Goal: Task Accomplishment & Management: Complete application form

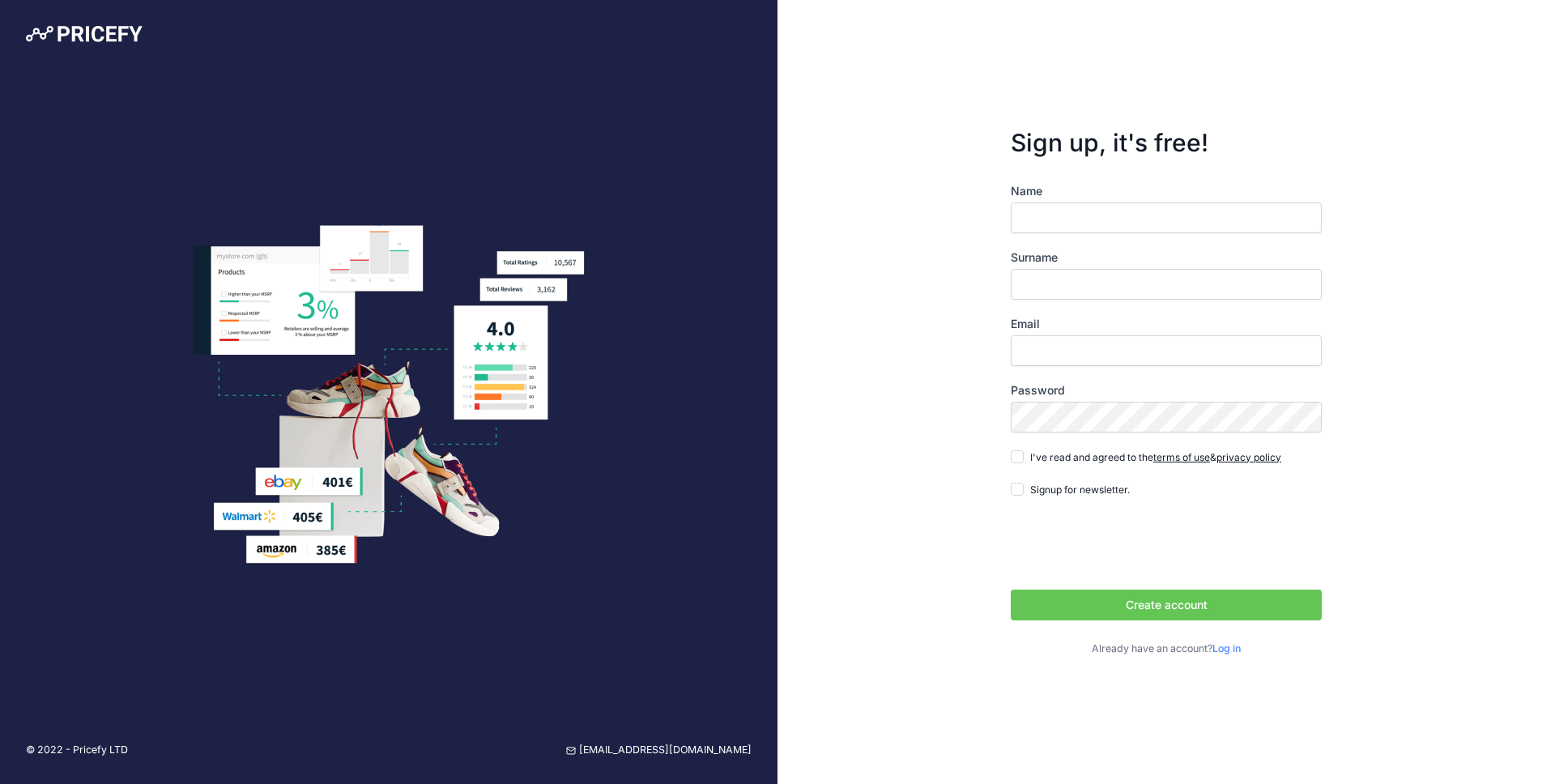
click at [1188, 244] on div "Name Surname Email Password Log in" at bounding box center [1166, 420] width 311 height 473
click at [1199, 213] on input "Name" at bounding box center [1166, 218] width 311 height 31
type input "Tal"
type input "Hen"
type input "[EMAIL_ADDRESS][DOMAIN_NAME]"
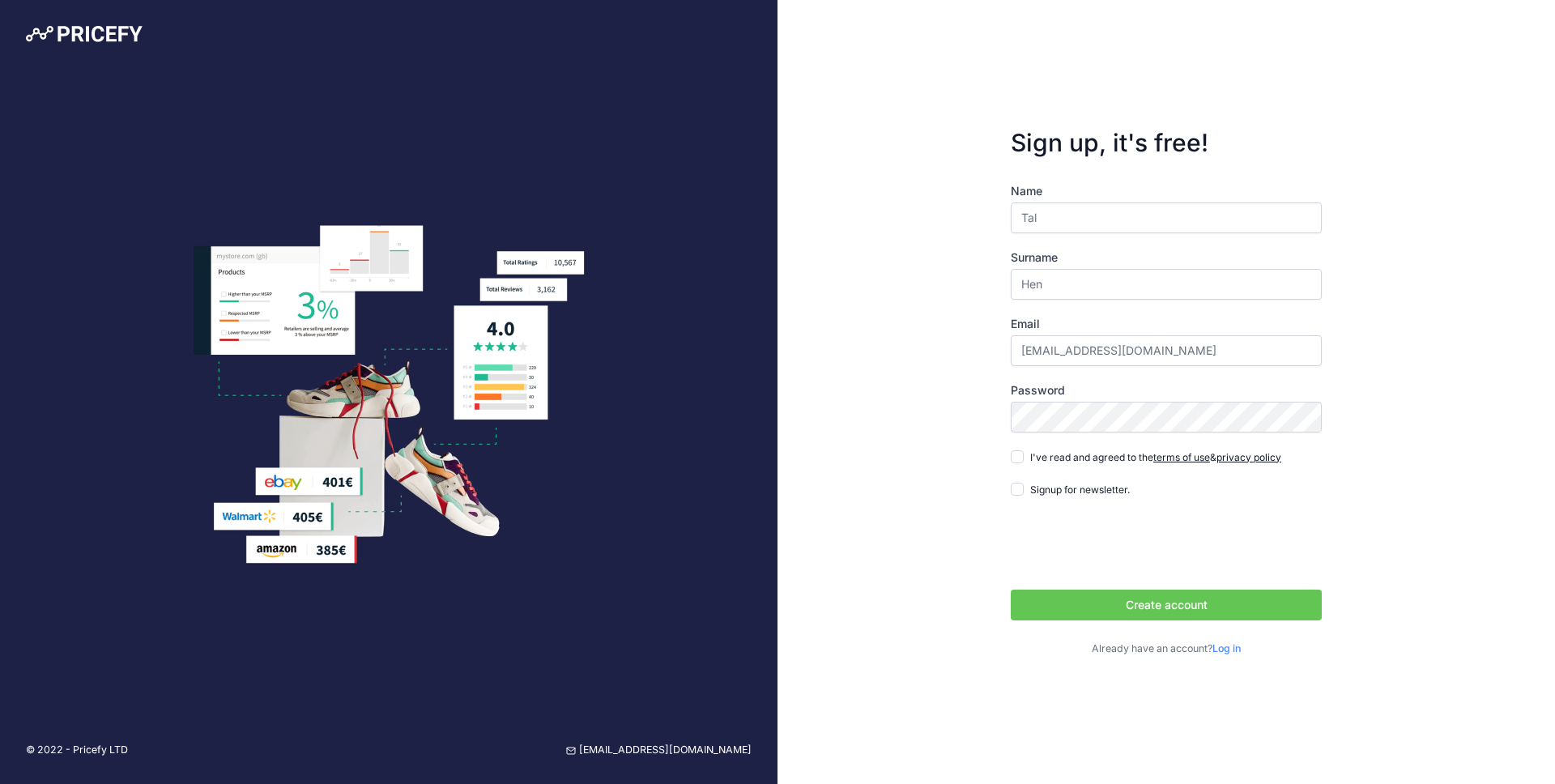
click at [1102, 459] on span "I've read and agreed to the terms of use & privacy policy" at bounding box center [1156, 456] width 251 height 12
click at [1024, 459] on input "I've read and agreed to the terms of use & privacy policy" at bounding box center [1018, 456] width 13 height 13
checkbox input "true"
click at [1235, 593] on button "Create account" at bounding box center [1166, 605] width 311 height 31
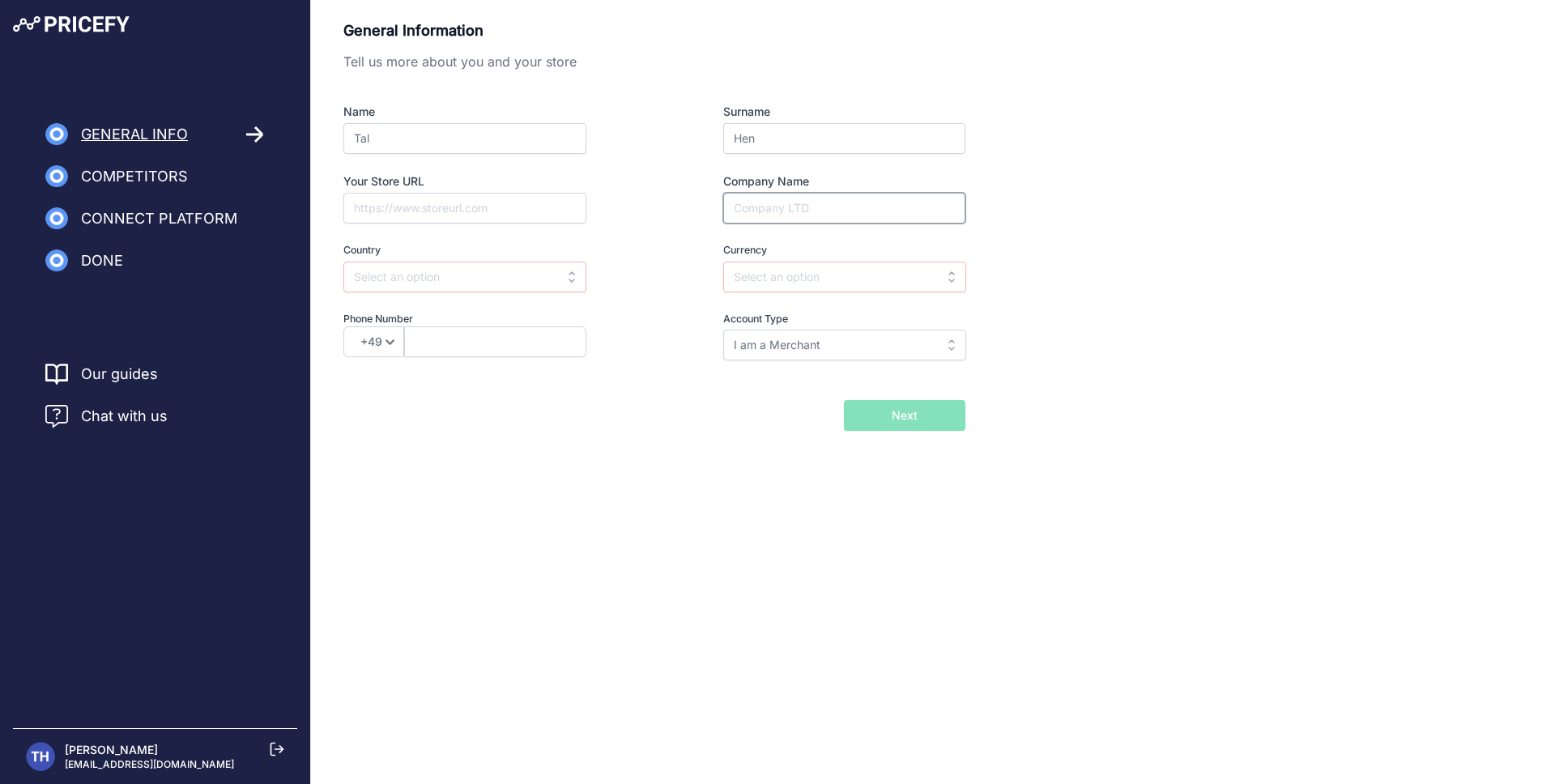
click at [792, 209] on input "Company Name" at bounding box center [844, 208] width 242 height 31
type input "ETO Solar LTD"
click at [423, 215] on input "Your Store URL" at bounding box center [465, 208] width 243 height 31
paste input "https://www.gardenstore.co.il/"
type input "https://www.gardenstore.co.il/"
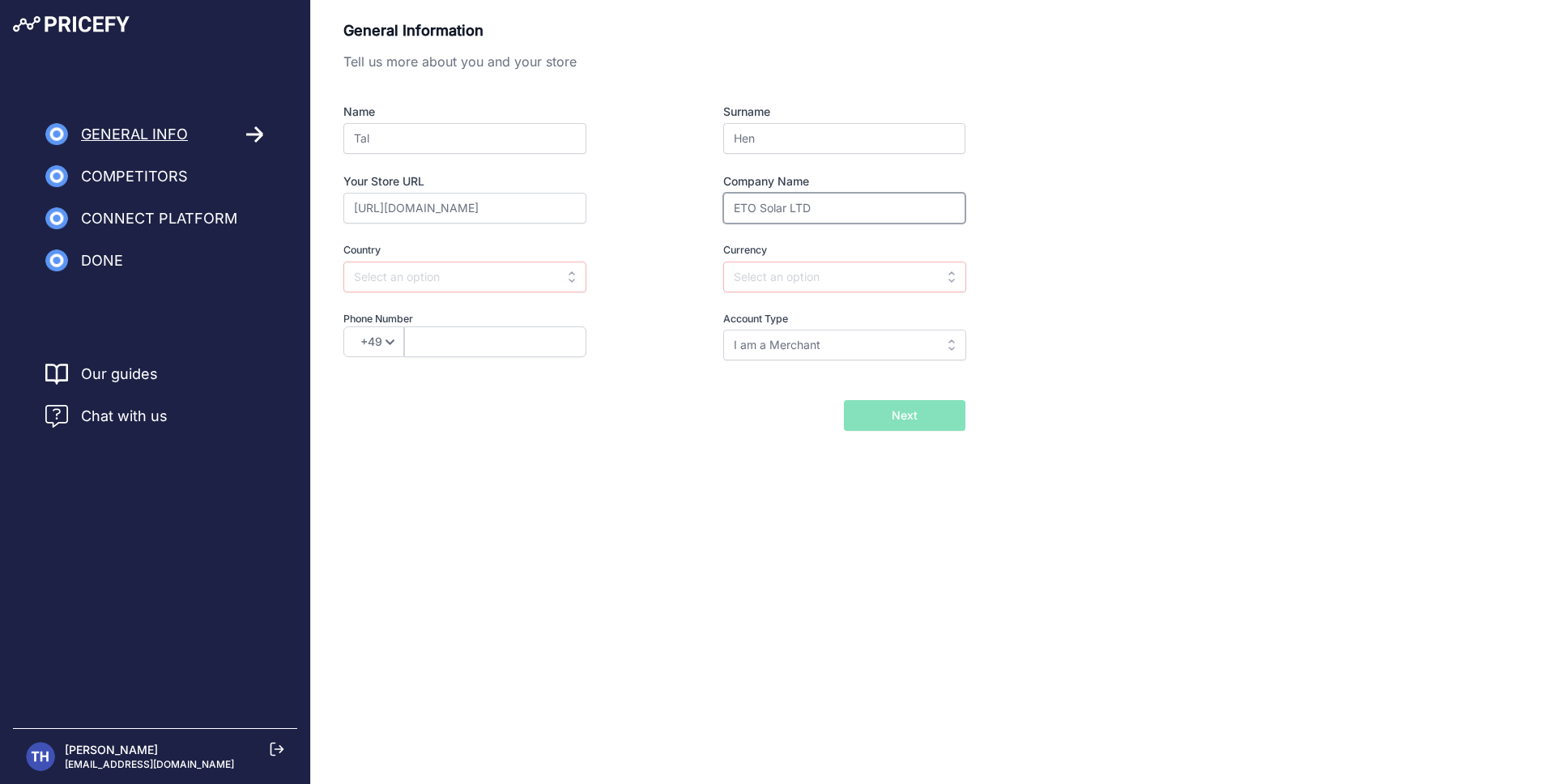
click at [846, 210] on input "ETO Solar LTD" at bounding box center [844, 208] width 242 height 31
click at [863, 275] on input "text" at bounding box center [845, 277] width 243 height 31
click at [797, 324] on div "ILS" at bounding box center [824, 314] width 202 height 29
type input "ILS"
click at [539, 272] on input "text" at bounding box center [465, 277] width 243 height 31
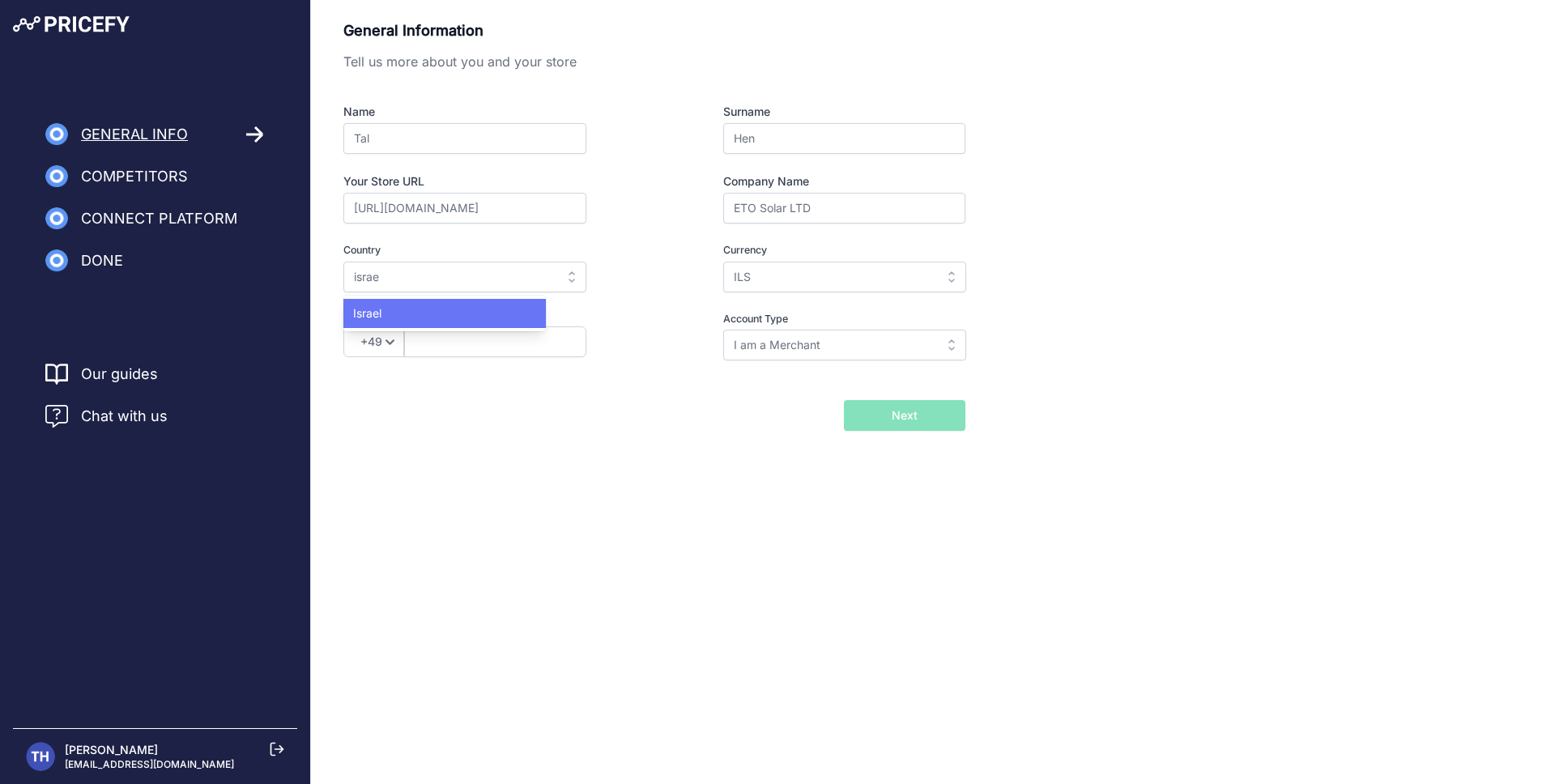
click at [515, 323] on div "Israel" at bounding box center [444, 314] width 202 height 29
type input "Israel"
select select "972"
click at [505, 346] on input "text" at bounding box center [496, 341] width 183 height 31
type input "546554487"
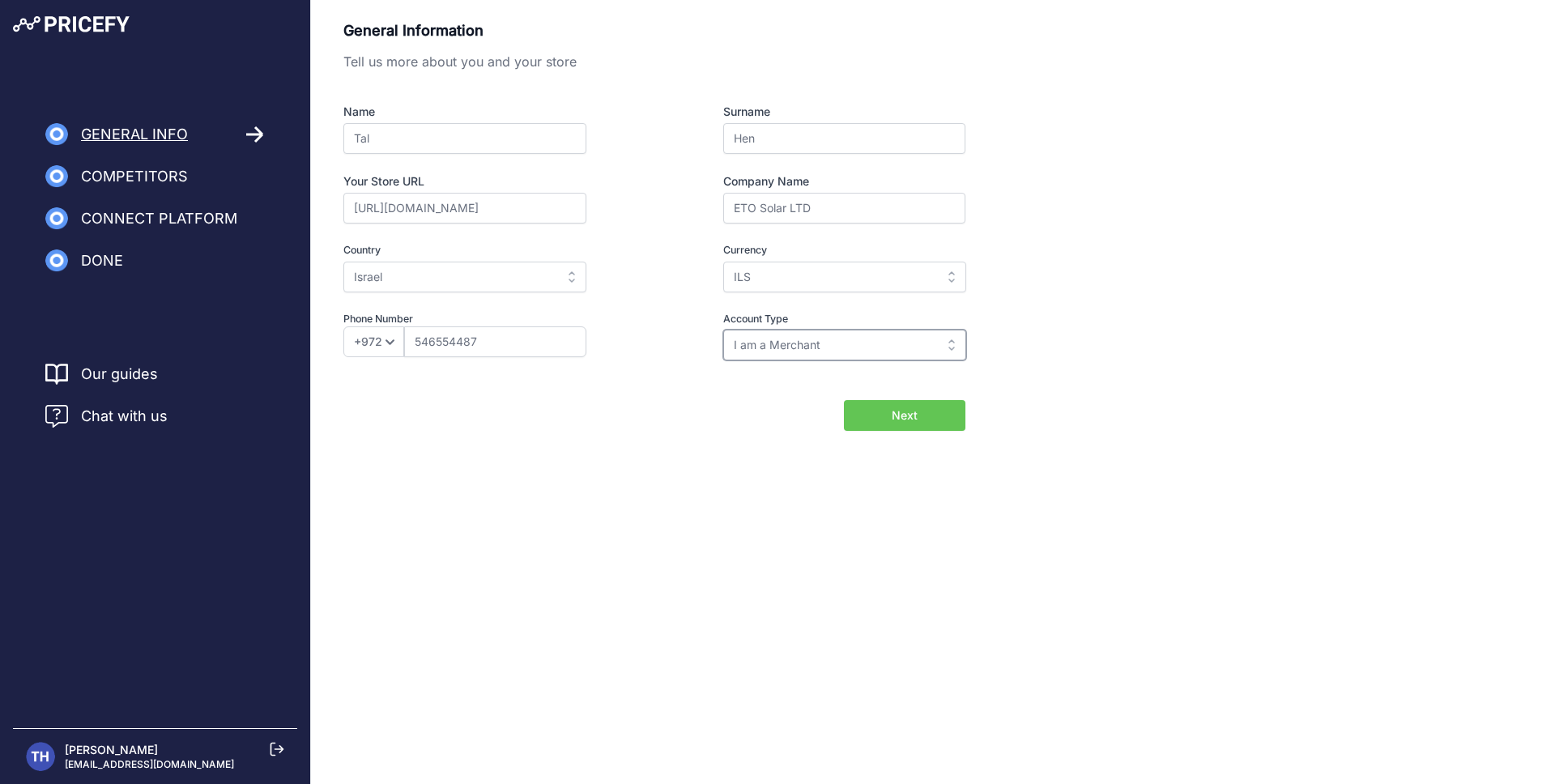
click at [894, 351] on input "I am a Merchant" at bounding box center [845, 345] width 243 height 31
click at [1063, 401] on div "General Information Tell us more about you and your store Name Tal Surname Hen …" at bounding box center [933, 225] width 1179 height 412
type input "I am a Merchant"
click at [903, 420] on span "Next" at bounding box center [905, 416] width 26 height 16
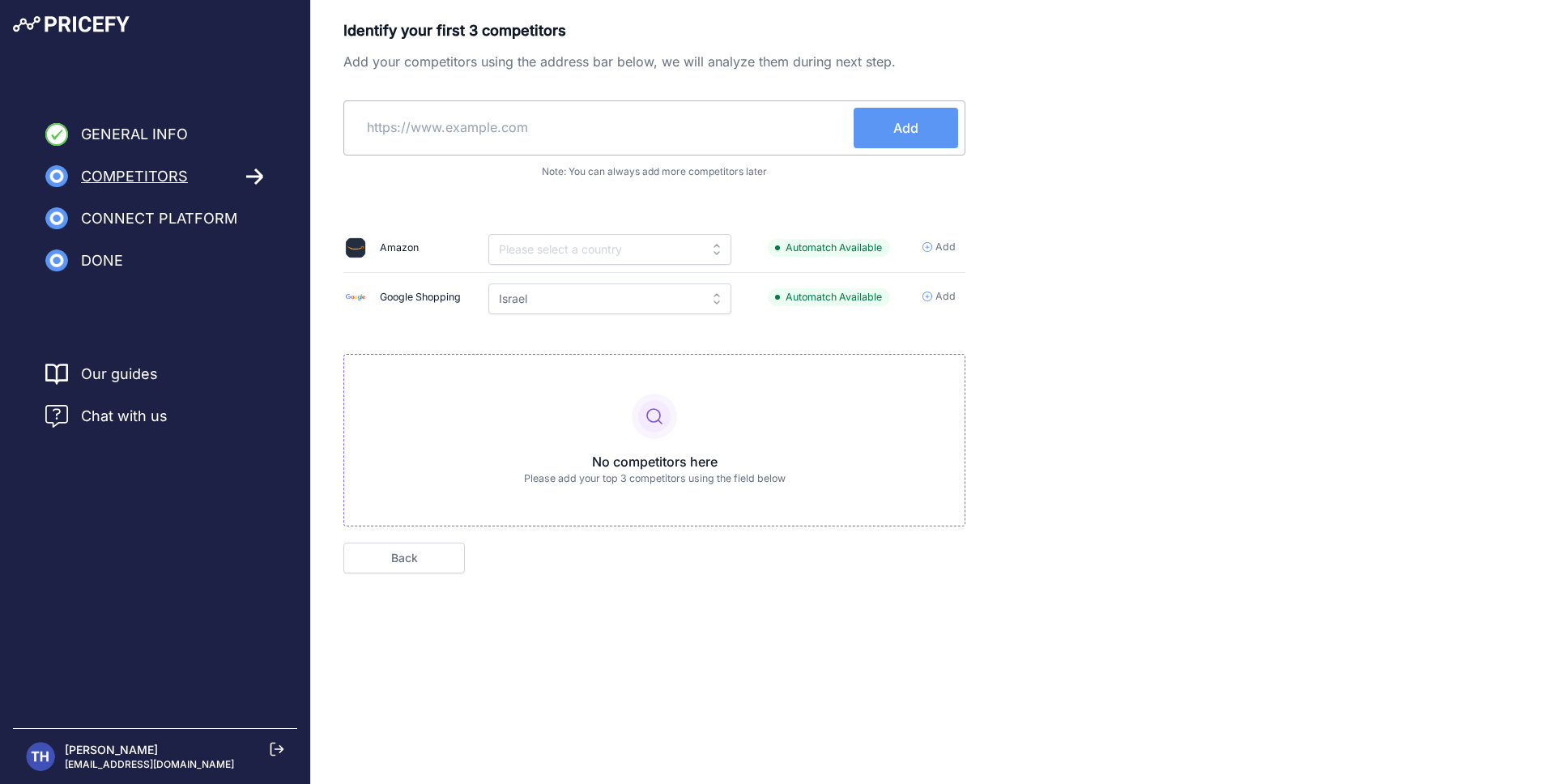
click at [770, 483] on p "Please add your top 3 competitors using the field below" at bounding box center [655, 478] width 543 height 15
drag, startPoint x: 864, startPoint y: 256, endPoint x: 853, endPoint y: 251, distance: 12.1
click at [862, 255] on span "Automatch Available" at bounding box center [829, 248] width 122 height 19
click at [553, 126] on input "text" at bounding box center [602, 127] width 503 height 39
click at [621, 302] on input "Israel" at bounding box center [610, 299] width 243 height 31
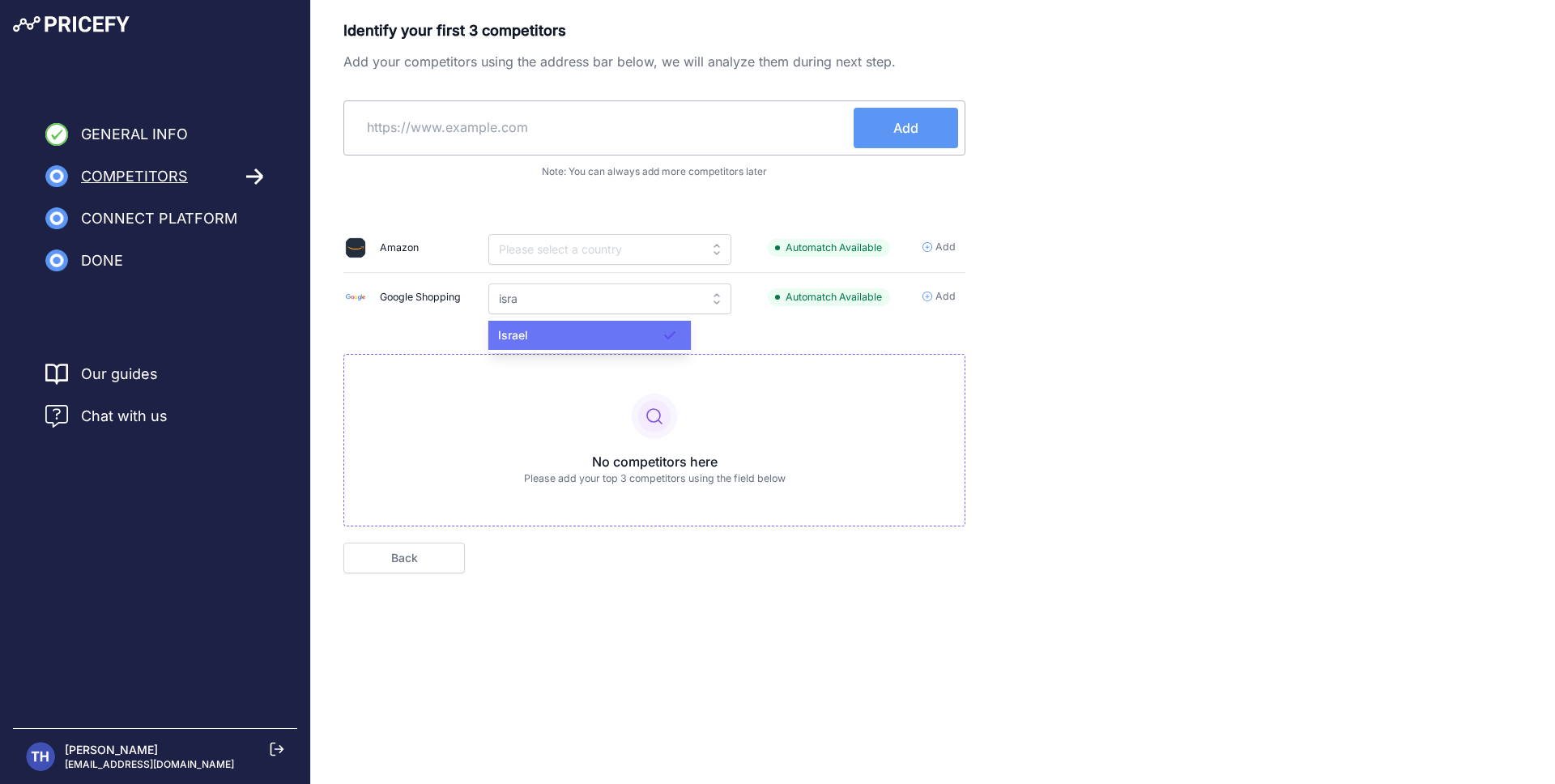
click at [625, 336] on div "Israel" at bounding box center [590, 335] width 202 height 29
type input "Israel"
click at [655, 247] on input "text" at bounding box center [605, 249] width 243 height 31
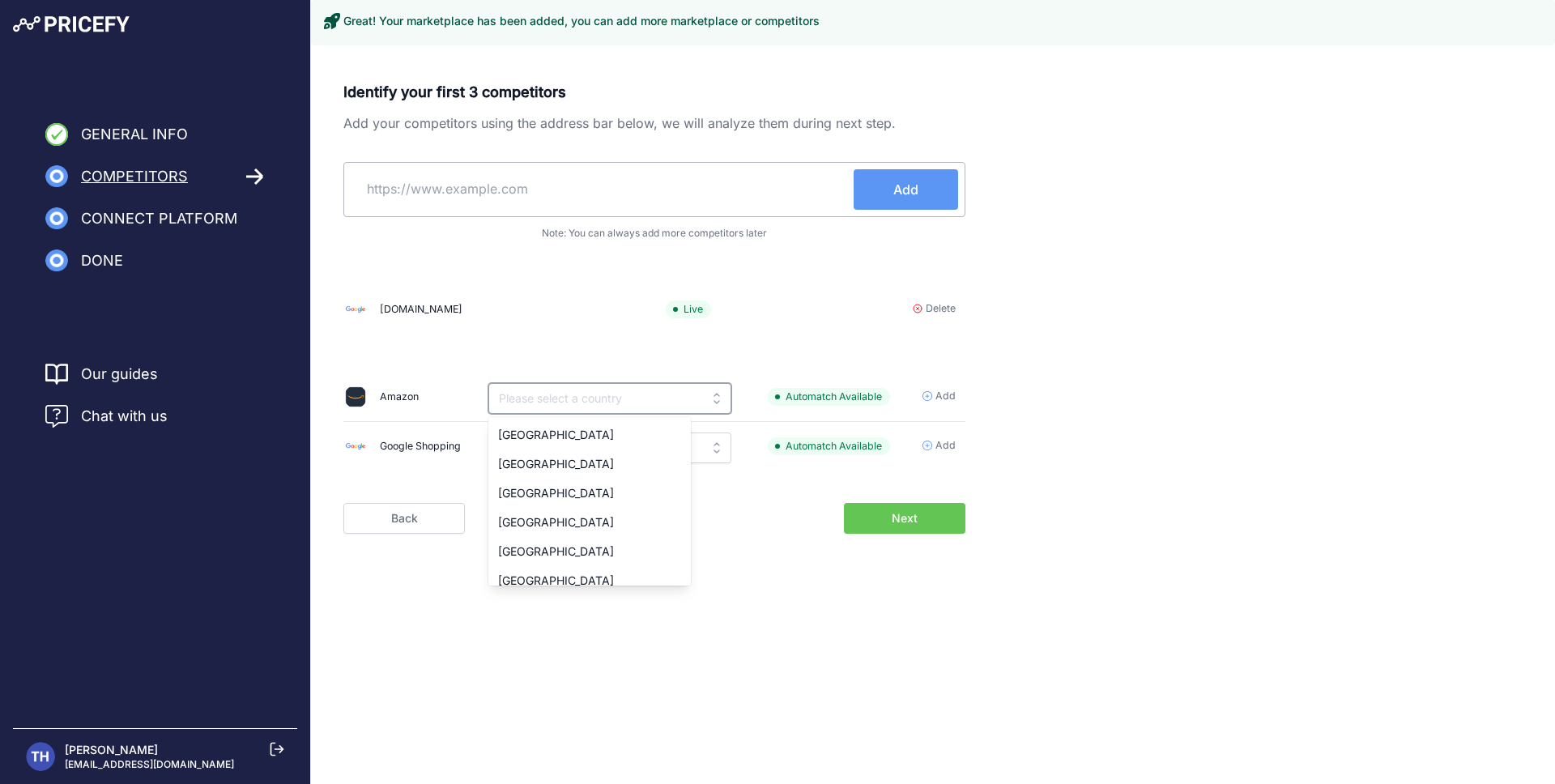
drag, startPoint x: 652, startPoint y: 388, endPoint x: 668, endPoint y: 389, distance: 16.0
click at [658, 390] on input "text" at bounding box center [610, 399] width 243 height 31
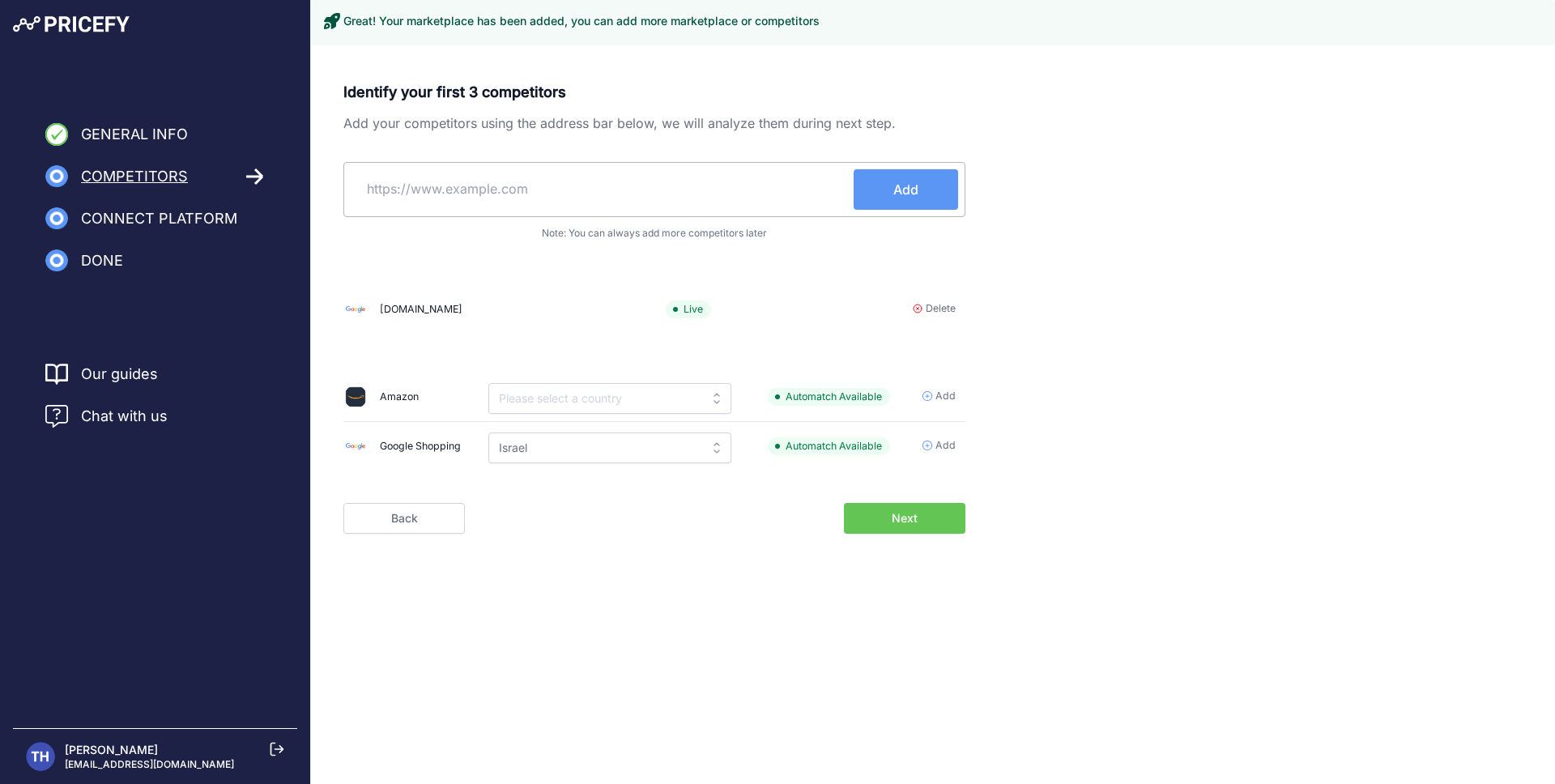
click at [1113, 406] on div "Identify your first 3 competitors Add your competitors using the address bar be…" at bounding box center [933, 306] width 1179 height 452
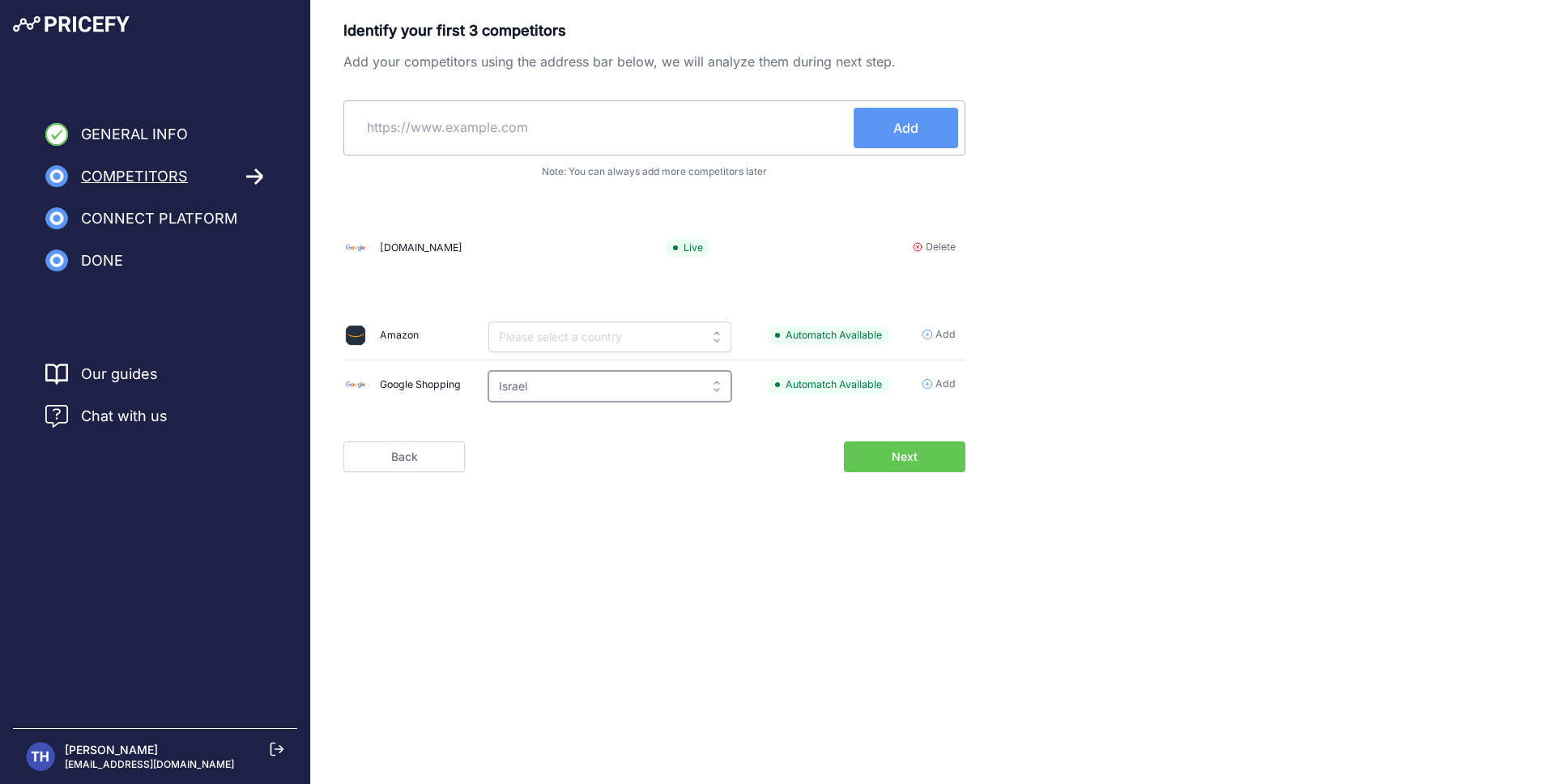
click at [520, 383] on input "Israel" at bounding box center [610, 386] width 243 height 31
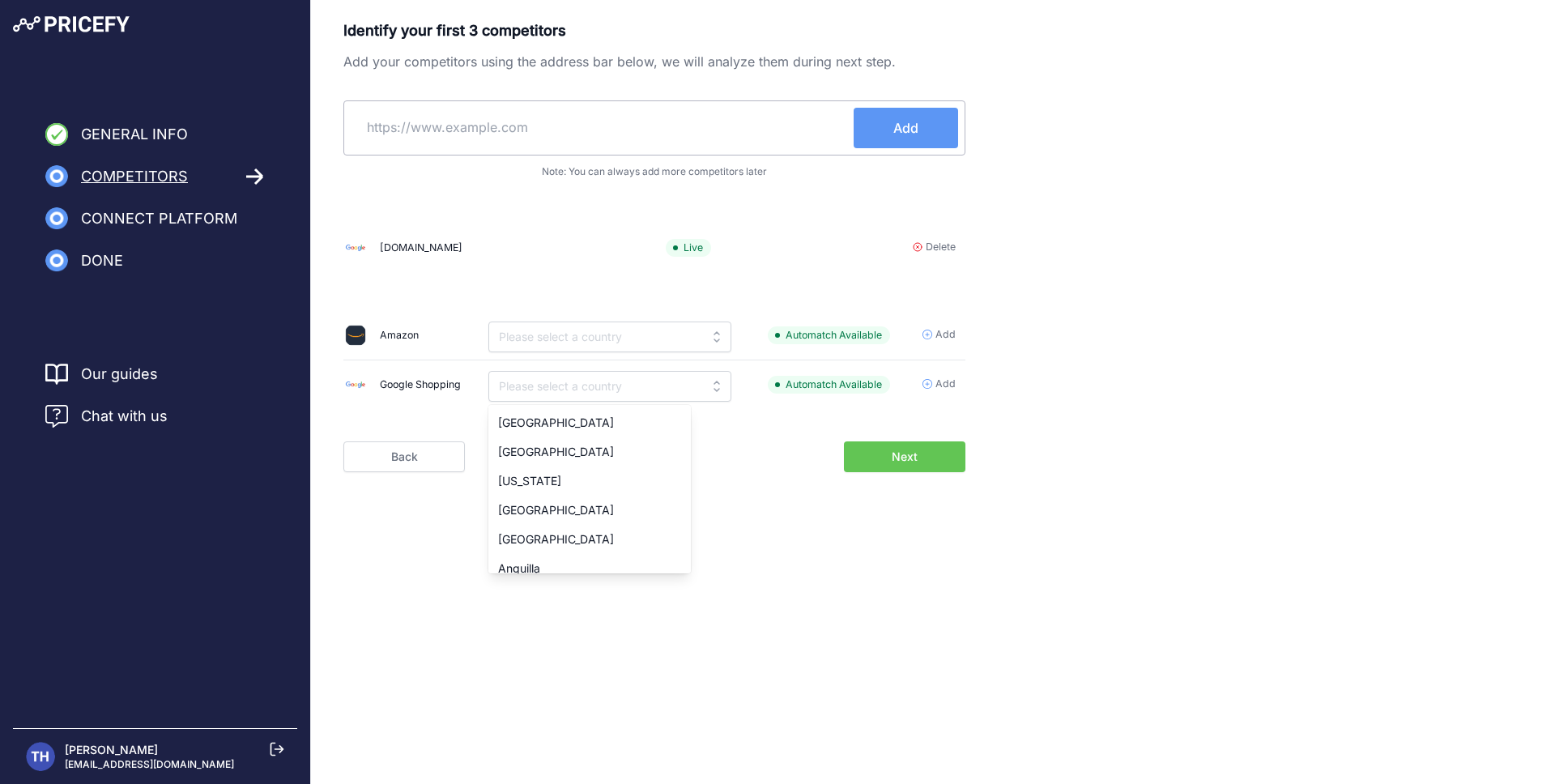
click at [946, 386] on span "Add" at bounding box center [945, 384] width 20 height 15
type input "Israel"
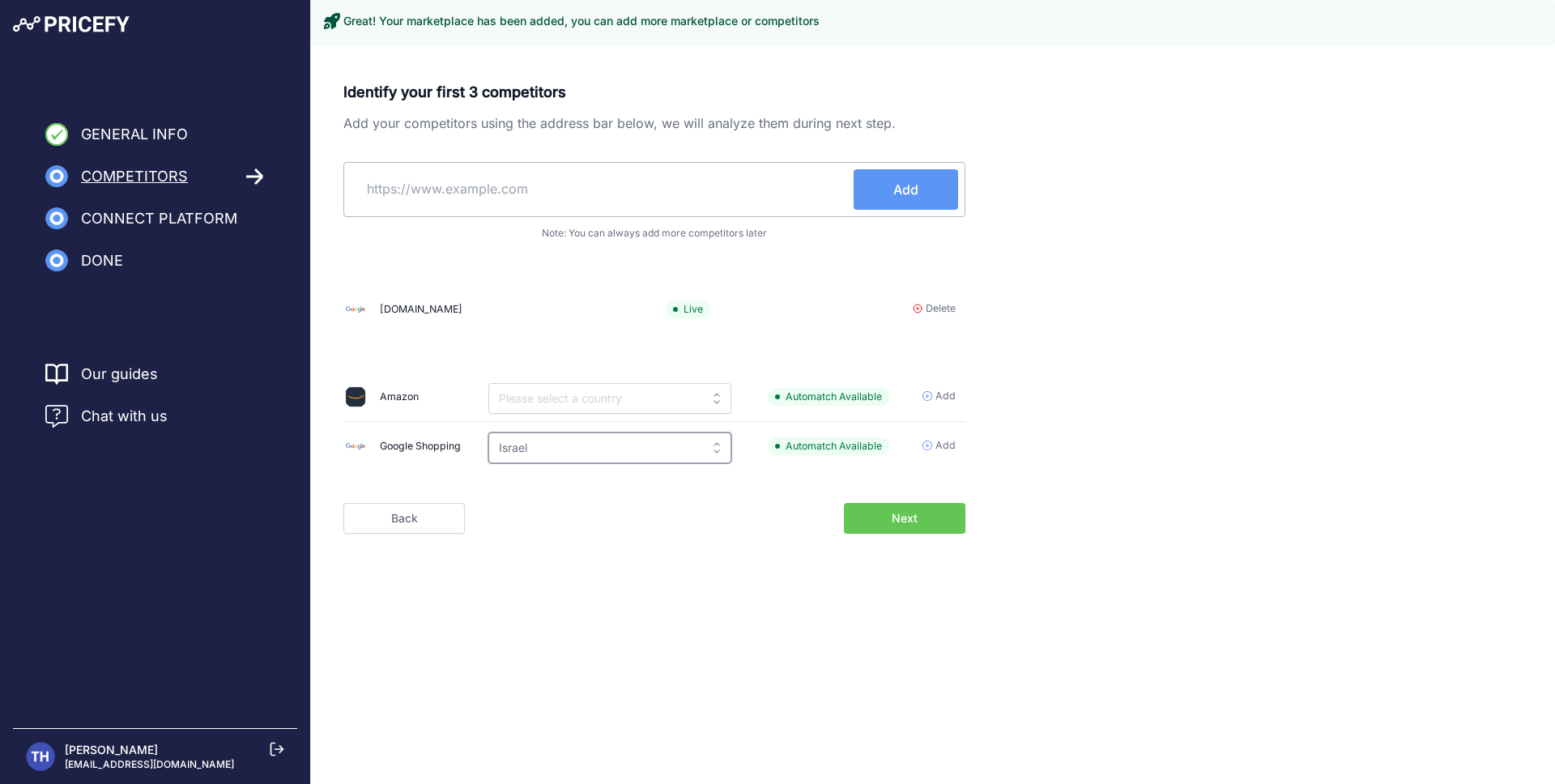
click at [535, 451] on input "Israel" at bounding box center [610, 447] width 243 height 31
click at [808, 478] on form "Identify your first 3 competitors Add your competitors using the address bar be…" at bounding box center [654, 306] width 622 height 452
type input "Israel"
click at [692, 187] on input "text" at bounding box center [602, 189] width 503 height 39
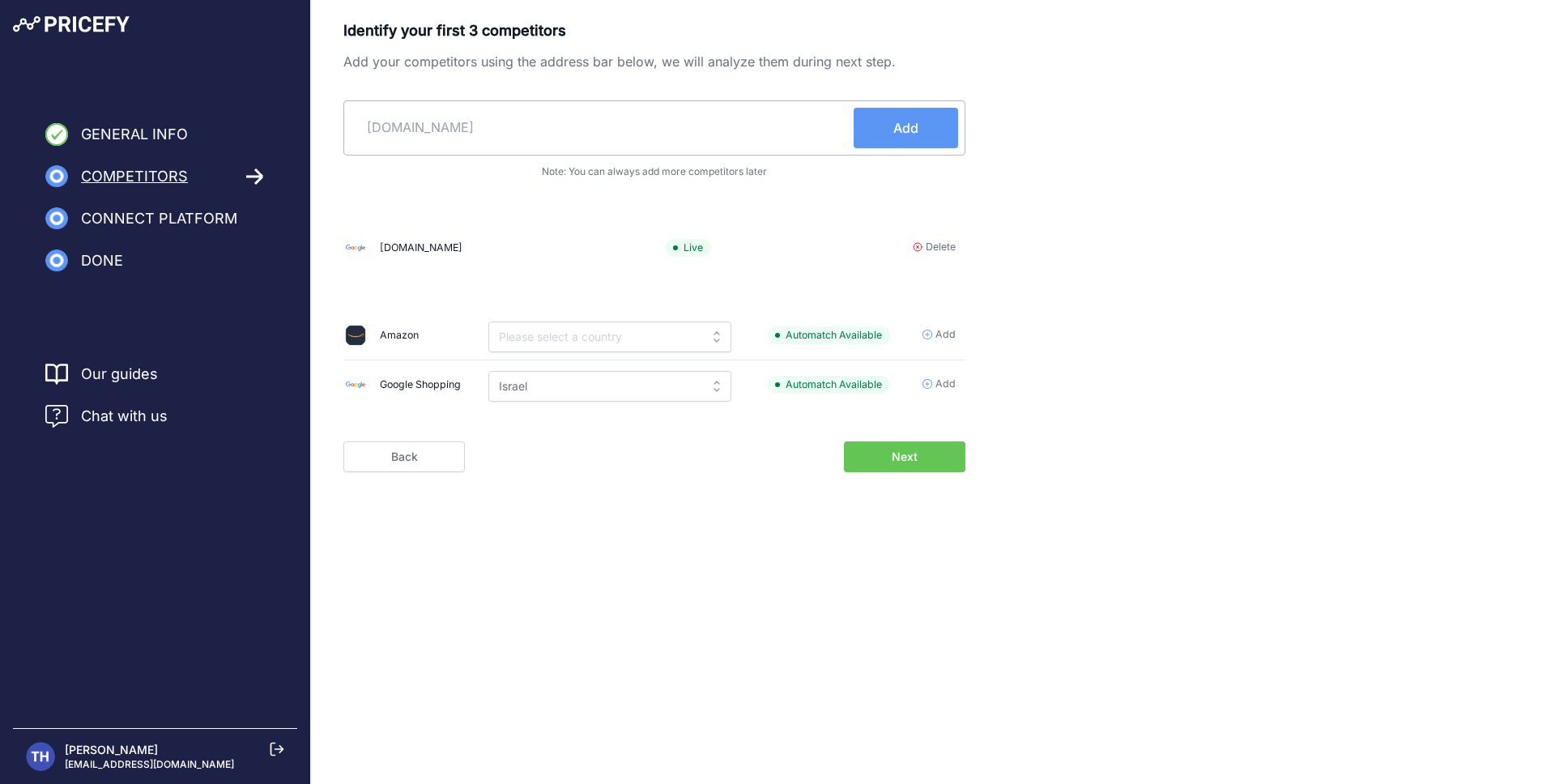
type input "hagarin.co.il"
click at [898, 130] on span "Add" at bounding box center [906, 128] width 25 height 20
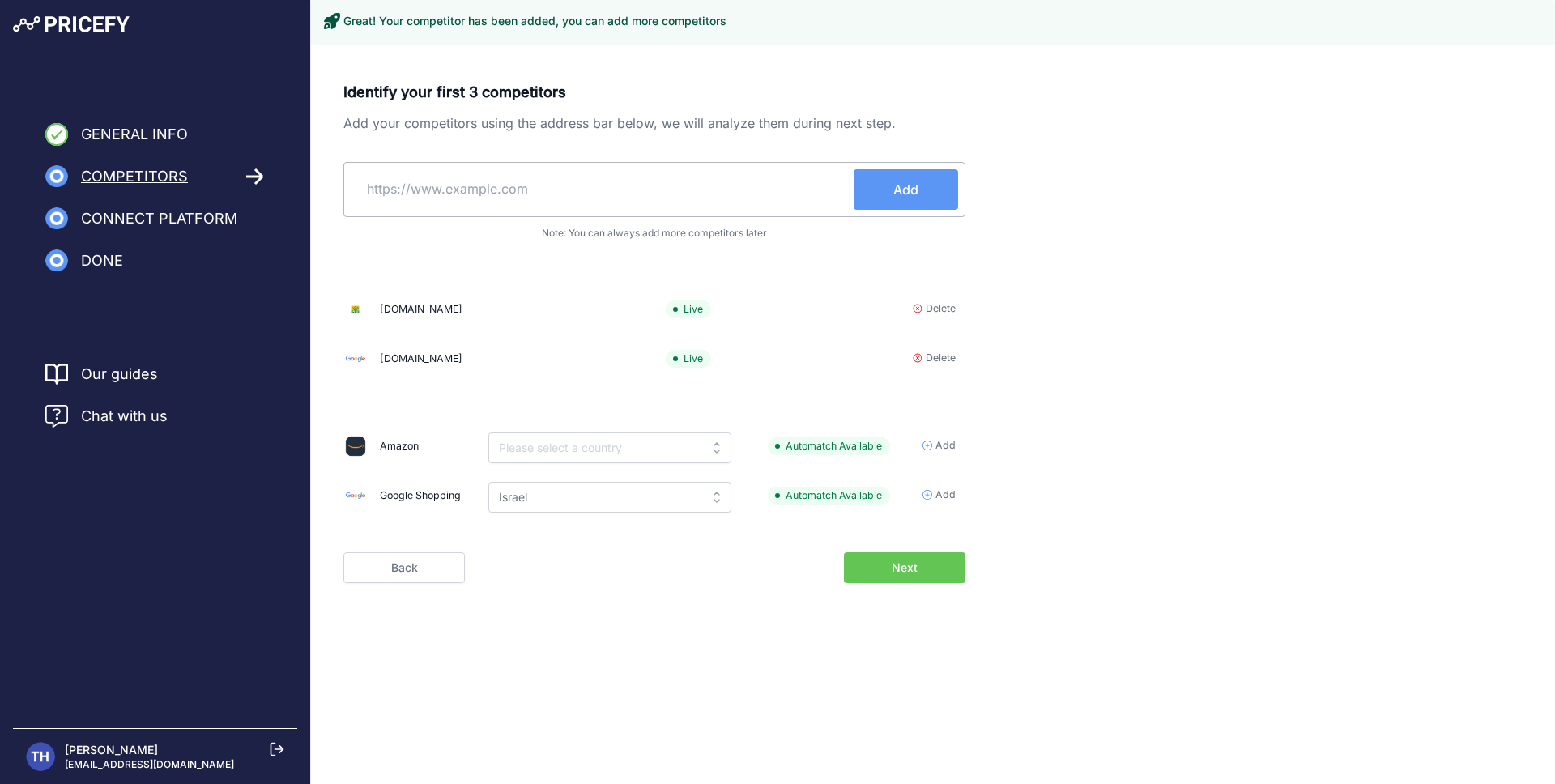
click at [599, 175] on input "text" at bounding box center [602, 189] width 503 height 39
type input "ksp.co.il"
click at [921, 192] on button "Add" at bounding box center [906, 190] width 104 height 41
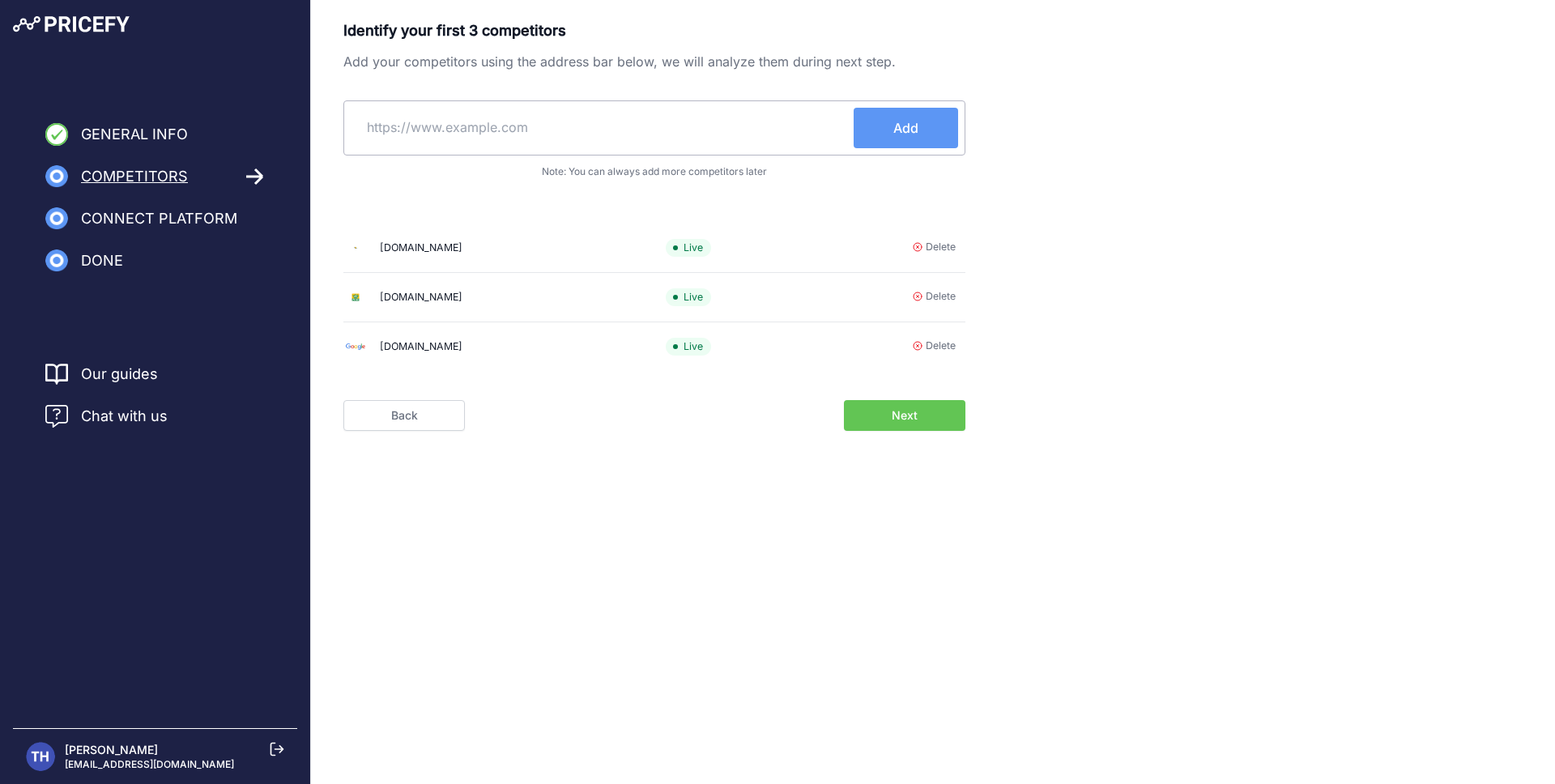
click at [909, 420] on span "Next" at bounding box center [905, 416] width 26 height 16
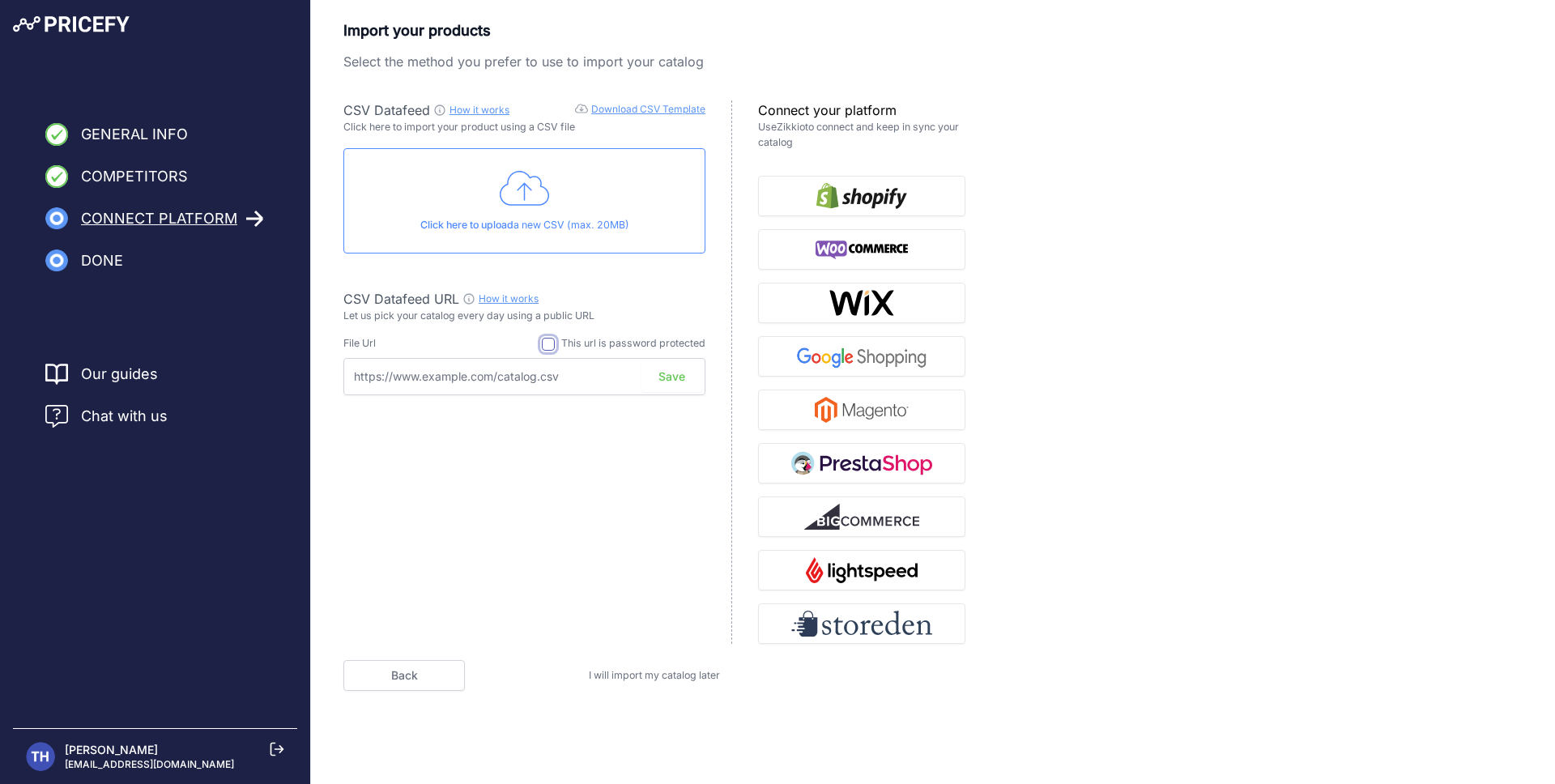
click at [553, 344] on input "checkbox" at bounding box center [549, 344] width 13 height 13
drag, startPoint x: 553, startPoint y: 343, endPoint x: 542, endPoint y: 359, distance: 19.4
click at [553, 346] on input "checkbox" at bounding box center [549, 344] width 13 height 13
checkbox input "false"
click at [519, 385] on input "text" at bounding box center [524, 377] width 362 height 37
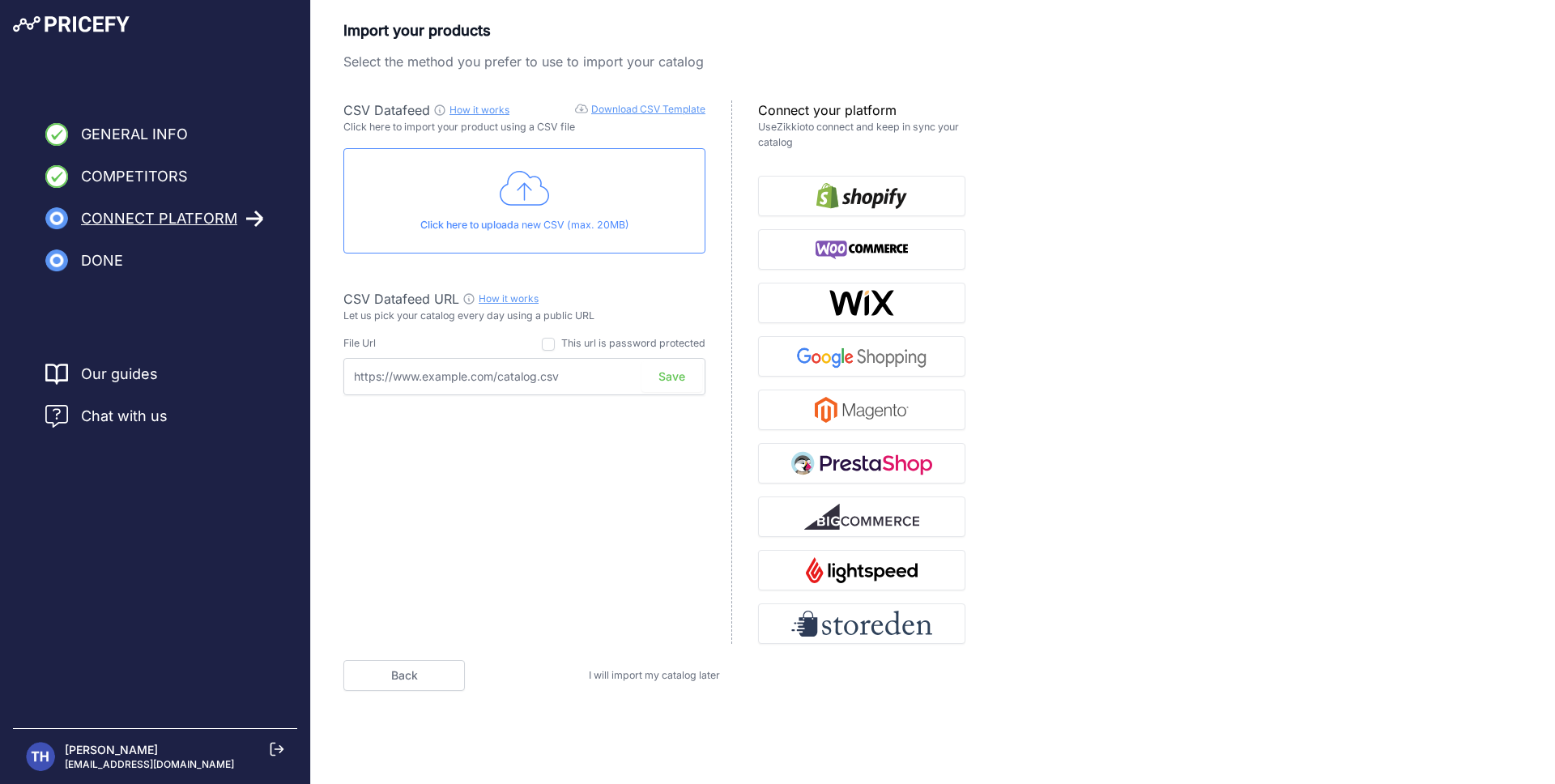
click at [570, 390] on input "text" at bounding box center [524, 377] width 362 height 37
click at [577, 384] on input "text" at bounding box center [524, 377] width 362 height 37
paste input "https://app.konimbo.co.il/api/v2?storeId=6694&token=a71d5c625010a492b72333e7fdd…"
type input "https://app.konimbo.co.il/api/v2?storeId=6694&token=a71d5c625010a492b72333e7fdd…"
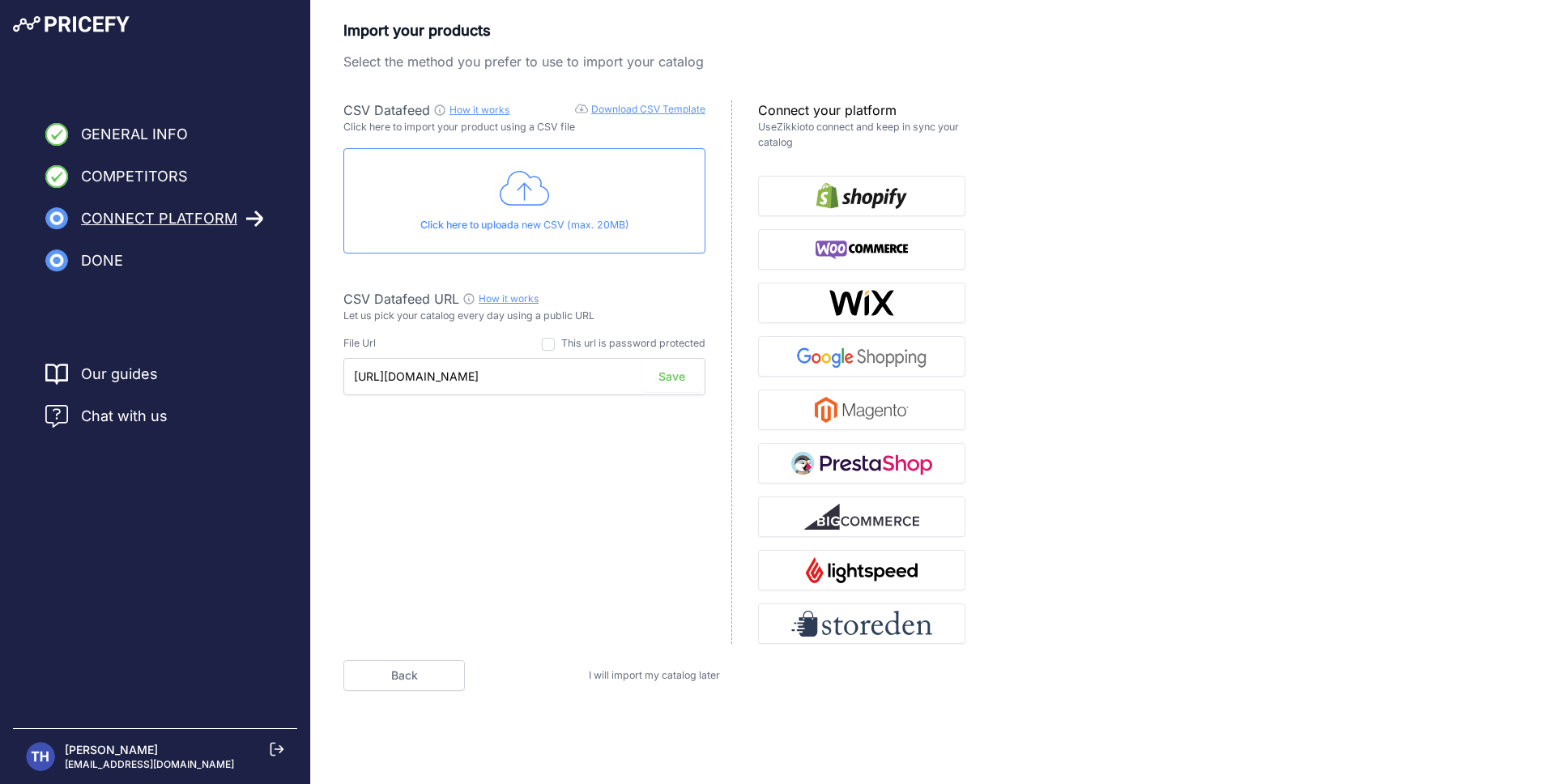
scroll to position [0, 0]
click at [683, 377] on button "Save" at bounding box center [672, 377] width 61 height 31
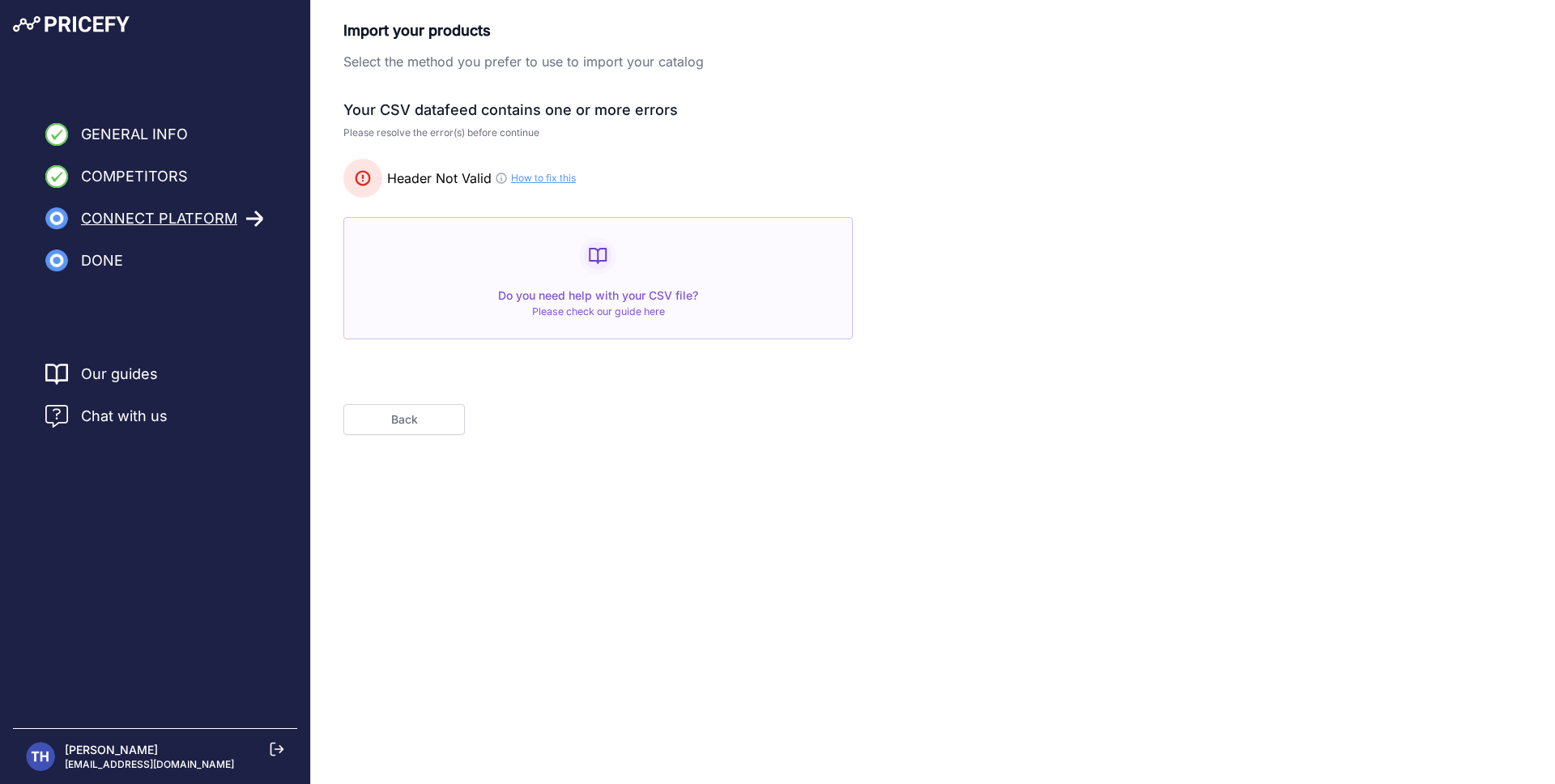
click at [502, 179] on icon at bounding box center [501, 178] width 13 height 13
click at [358, 184] on icon at bounding box center [363, 178] width 14 height 14
click at [687, 270] on div "Do you need help with your CSV file? Please check our guide here" at bounding box center [598, 278] width 510 height 122
click at [409, 433] on button "Back" at bounding box center [404, 420] width 121 height 31
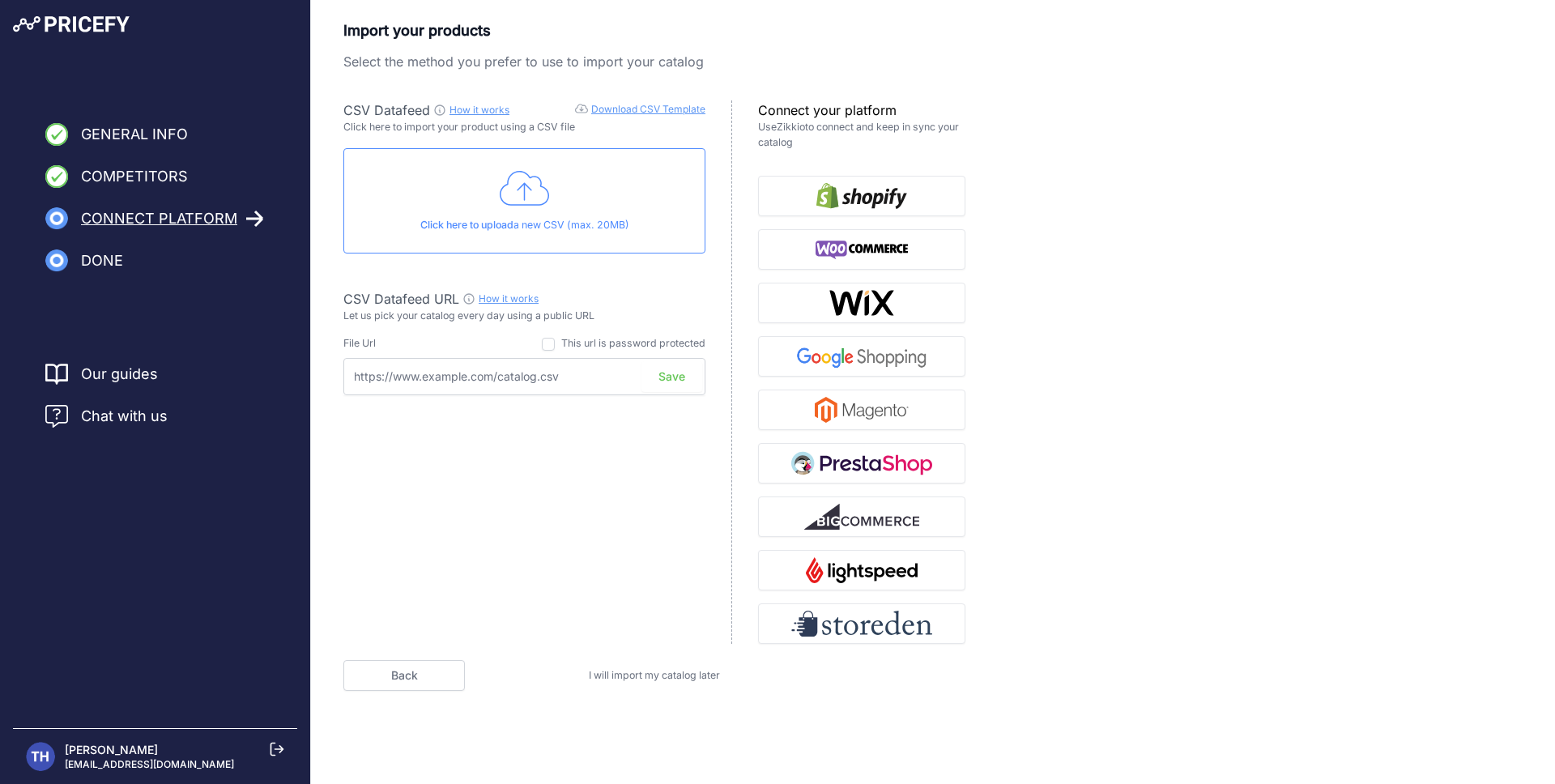
click at [562, 377] on input "text" at bounding box center [524, 377] width 362 height 37
click at [537, 225] on p "Click here to upload a new CSV (max. 20MB)" at bounding box center [524, 225] width 334 height 15
click at [522, 178] on icon at bounding box center [525, 189] width 51 height 41
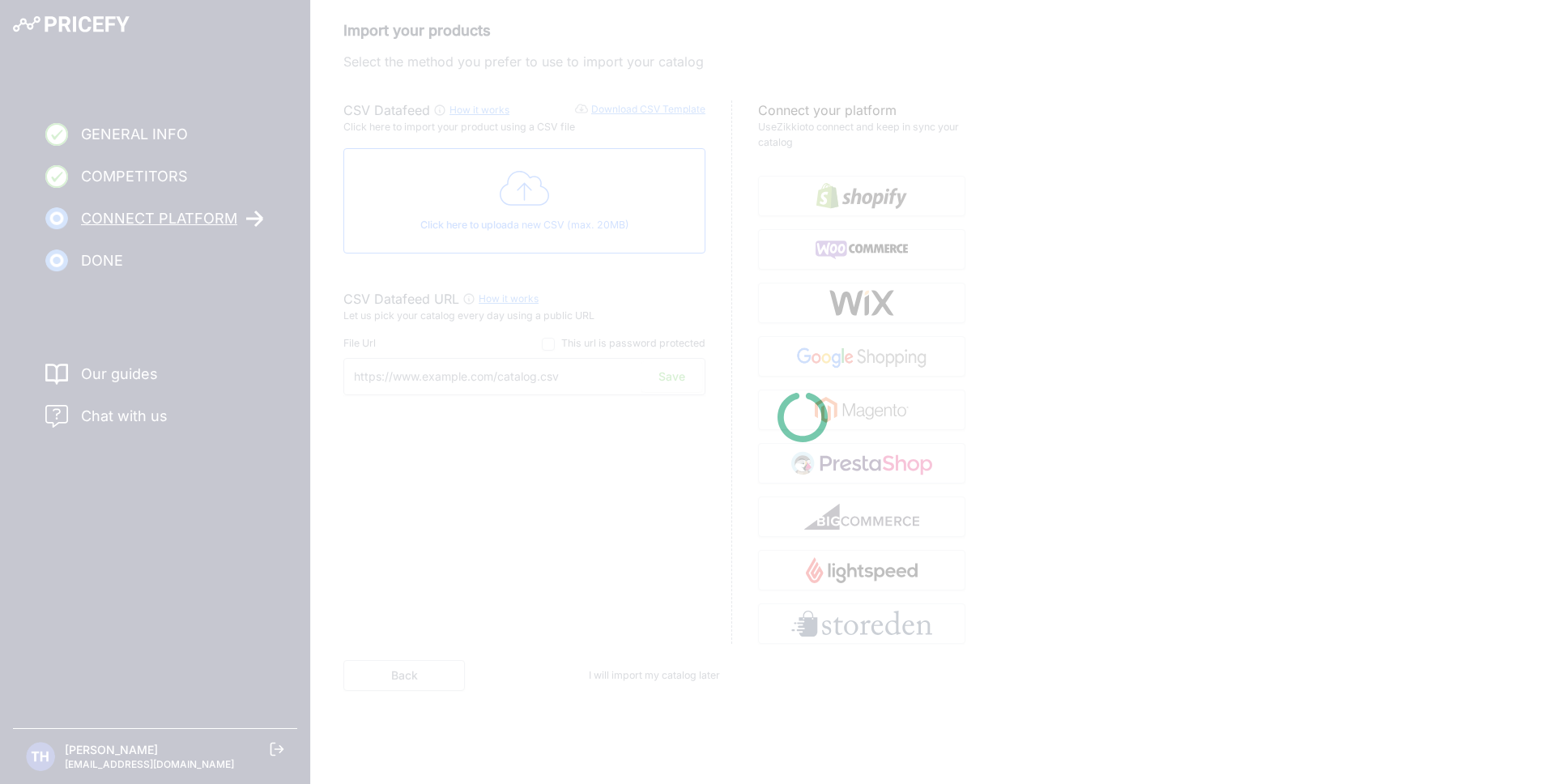
type input "https://csv.pricefy.io/merchant/manual_csv/10247/2025_09_25_15_16_MANUAL_CSV_10…"
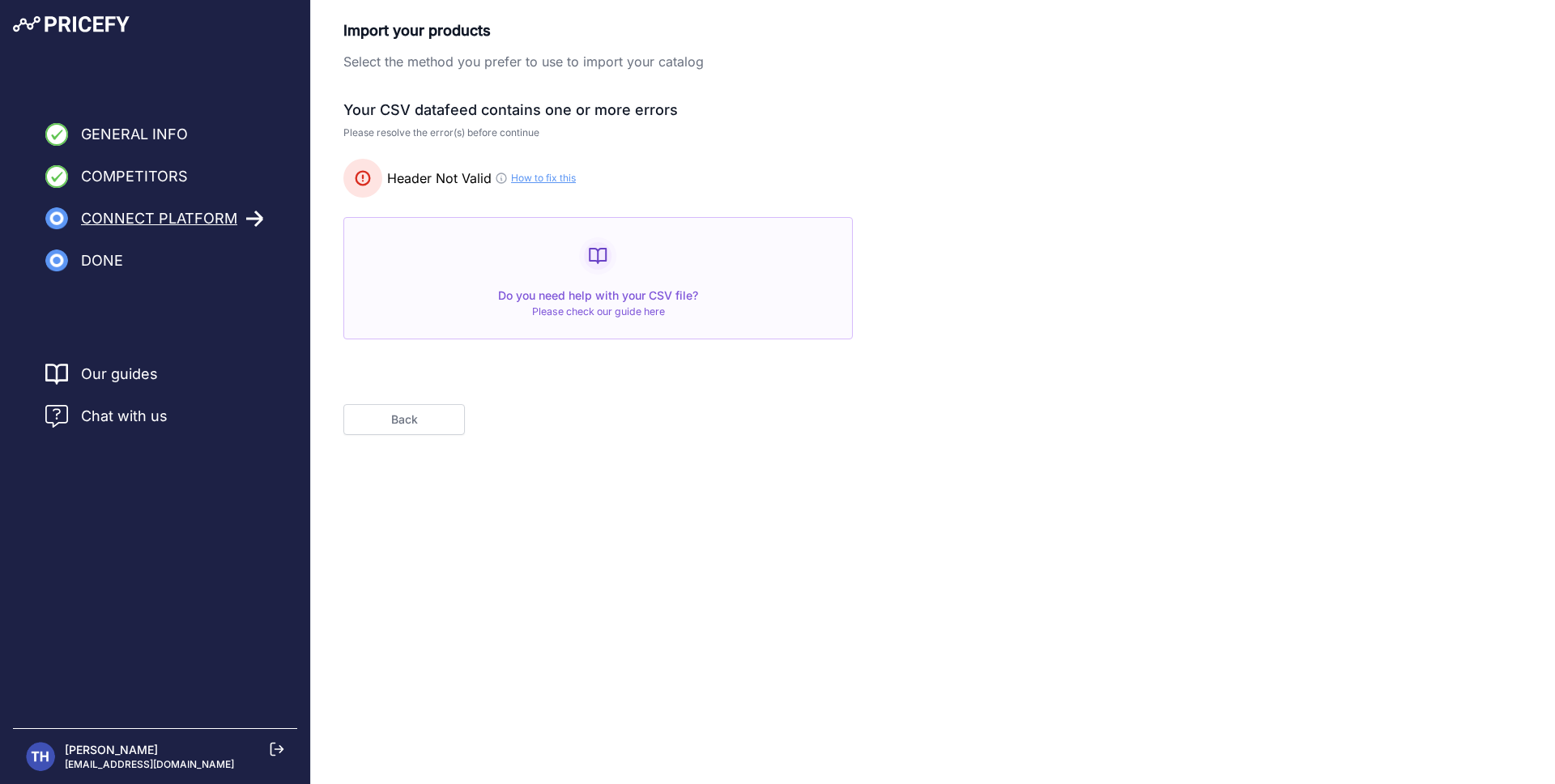
click at [500, 176] on icon at bounding box center [501, 178] width 13 height 13
drag, startPoint x: 365, startPoint y: 176, endPoint x: 510, endPoint y: 184, distance: 145.2
click at [365, 176] on rect at bounding box center [363, 178] width 39 height 39
click at [542, 176] on link "How to fix this" at bounding box center [543, 178] width 64 height 13
drag, startPoint x: 927, startPoint y: 349, endPoint x: 475, endPoint y: 390, distance: 453.9
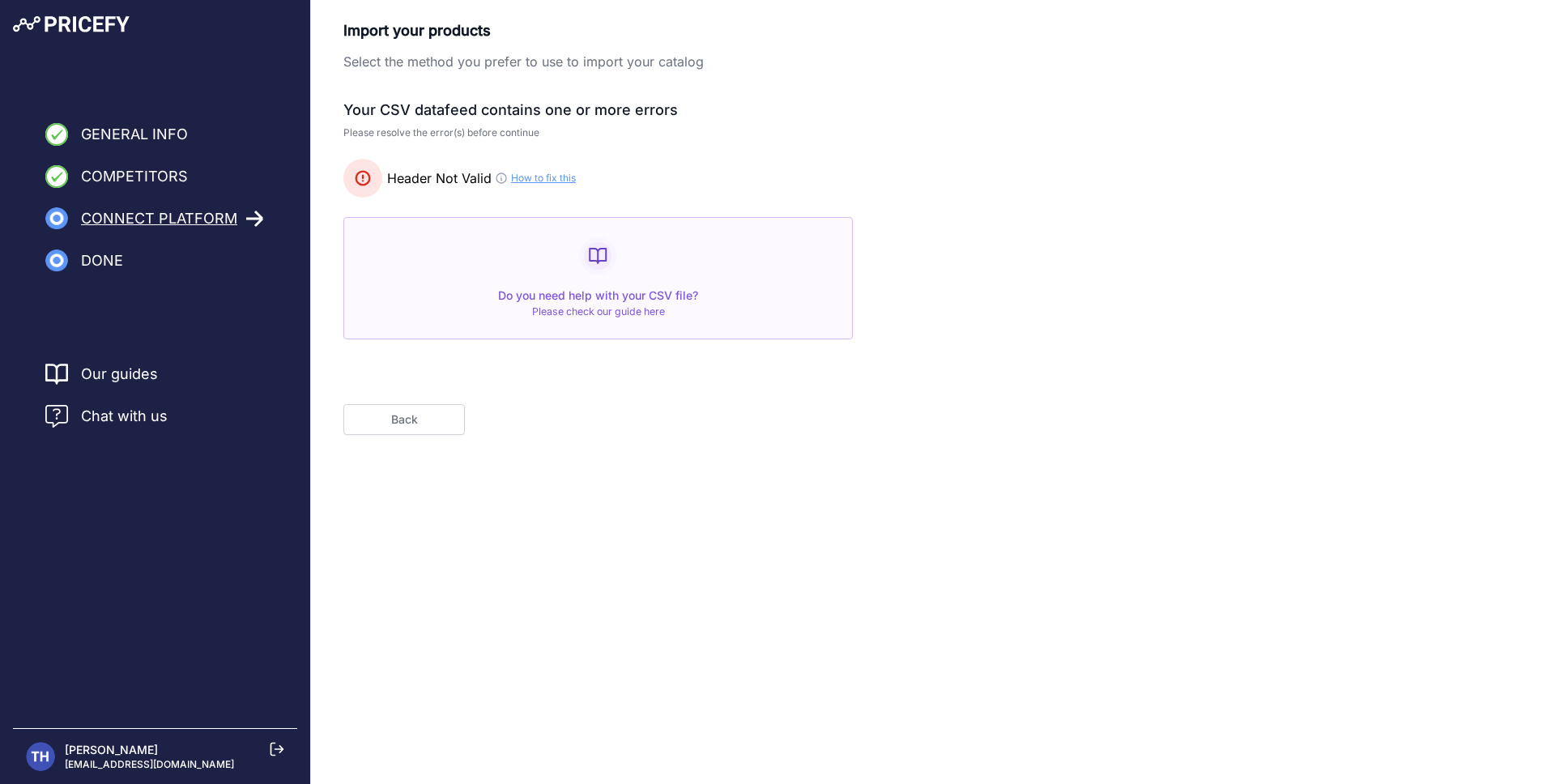
click at [921, 348] on div "Your CSV datafeed contains one or more errors Please resolve the error(s) befor…" at bounding box center [654, 267] width 622 height 334
drag, startPoint x: 417, startPoint y: 429, endPoint x: 424, endPoint y: 426, distance: 7.6
click at [417, 429] on button "Back" at bounding box center [404, 420] width 121 height 31
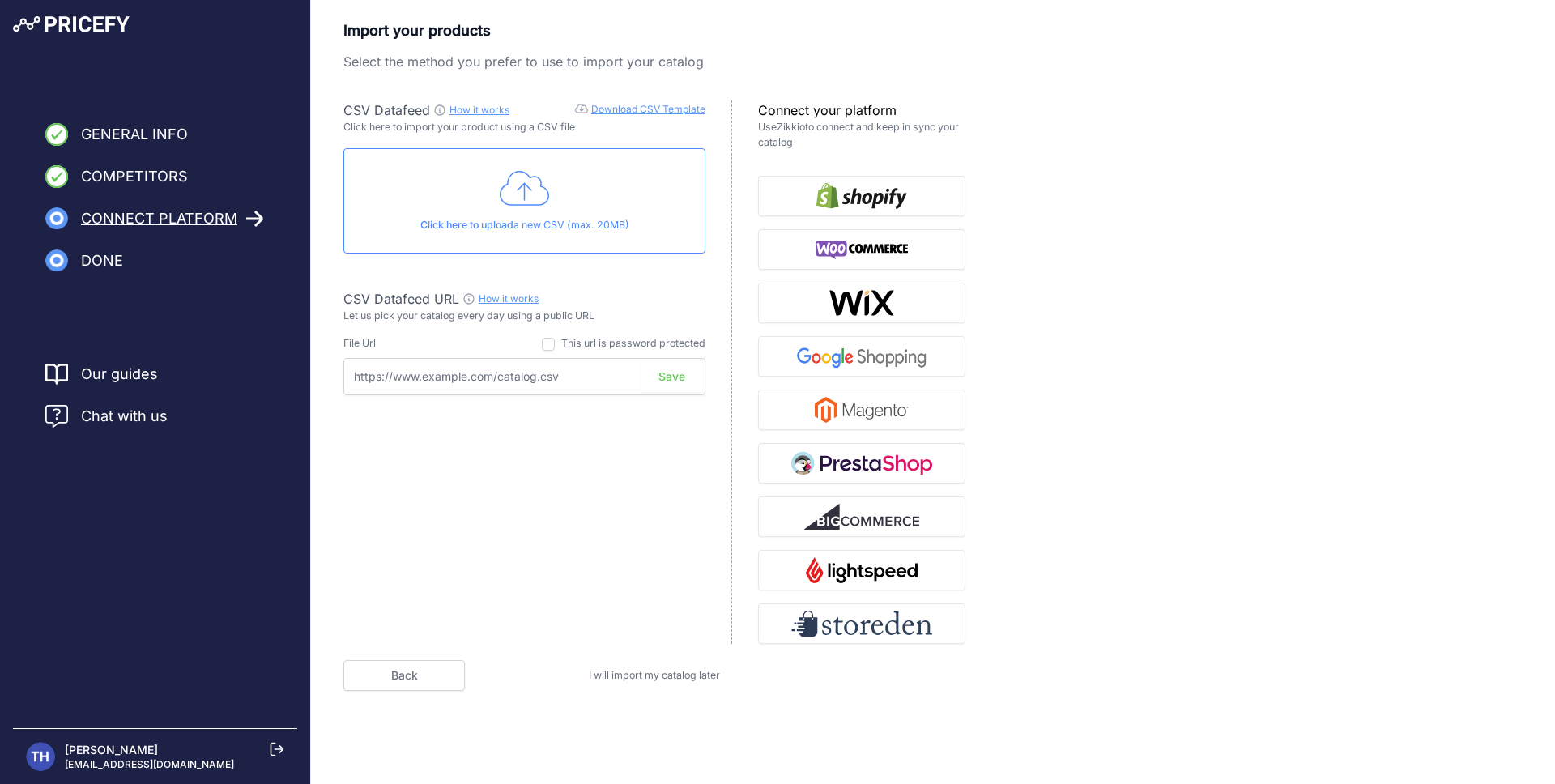
click at [656, 108] on link "Download CSV Template" at bounding box center [648, 108] width 114 height 12
click at [465, 392] on input "text" at bounding box center [524, 377] width 362 height 37
click at [475, 386] on input "text" at bounding box center [524, 377] width 362 height 37
click at [541, 207] on icon at bounding box center [525, 189] width 51 height 41
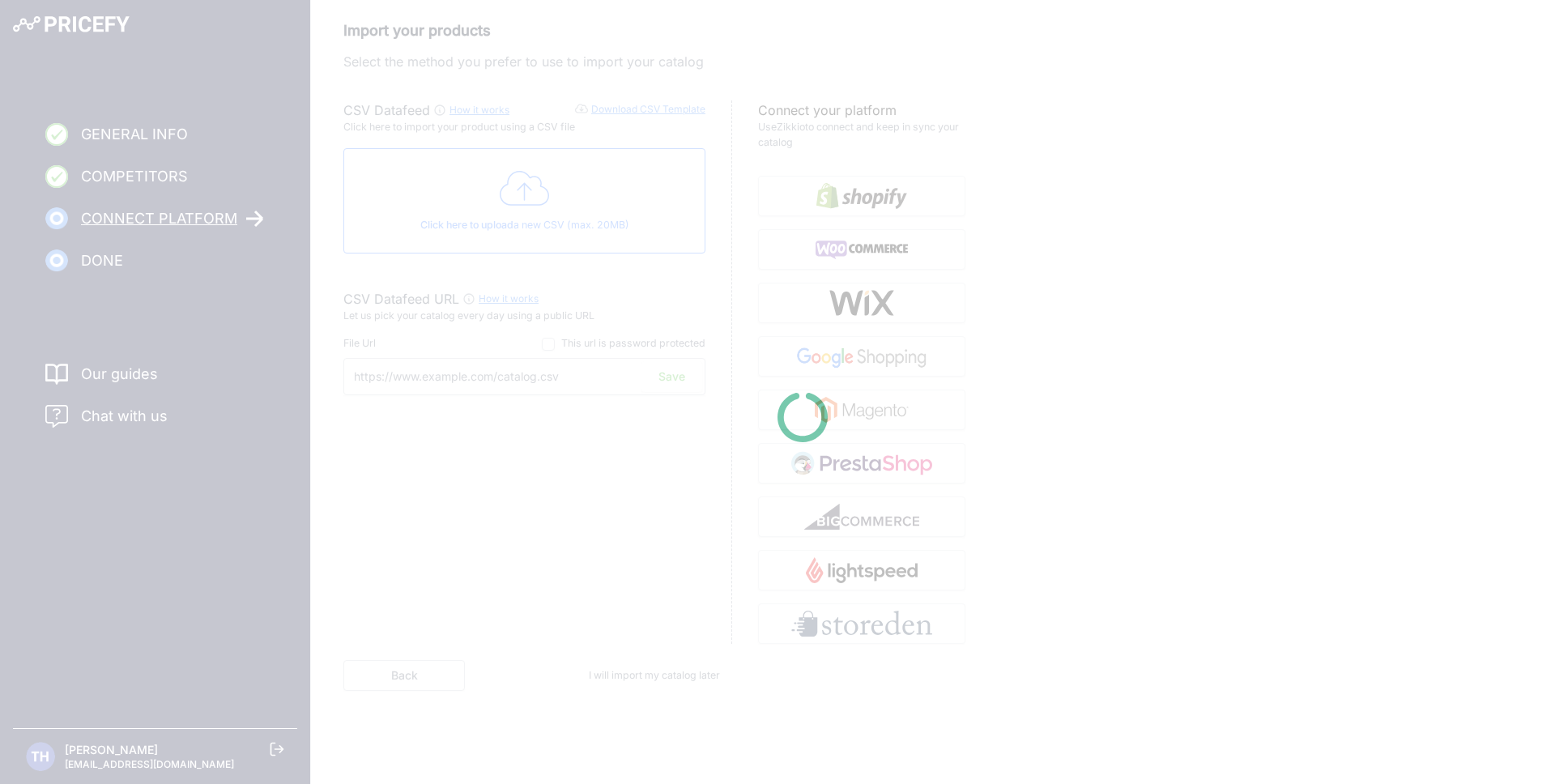
type input "https://csv.pricefy.io/merchant/manual_csv/10247/2025_09_25_15_41_MANUAL_CSV_10…"
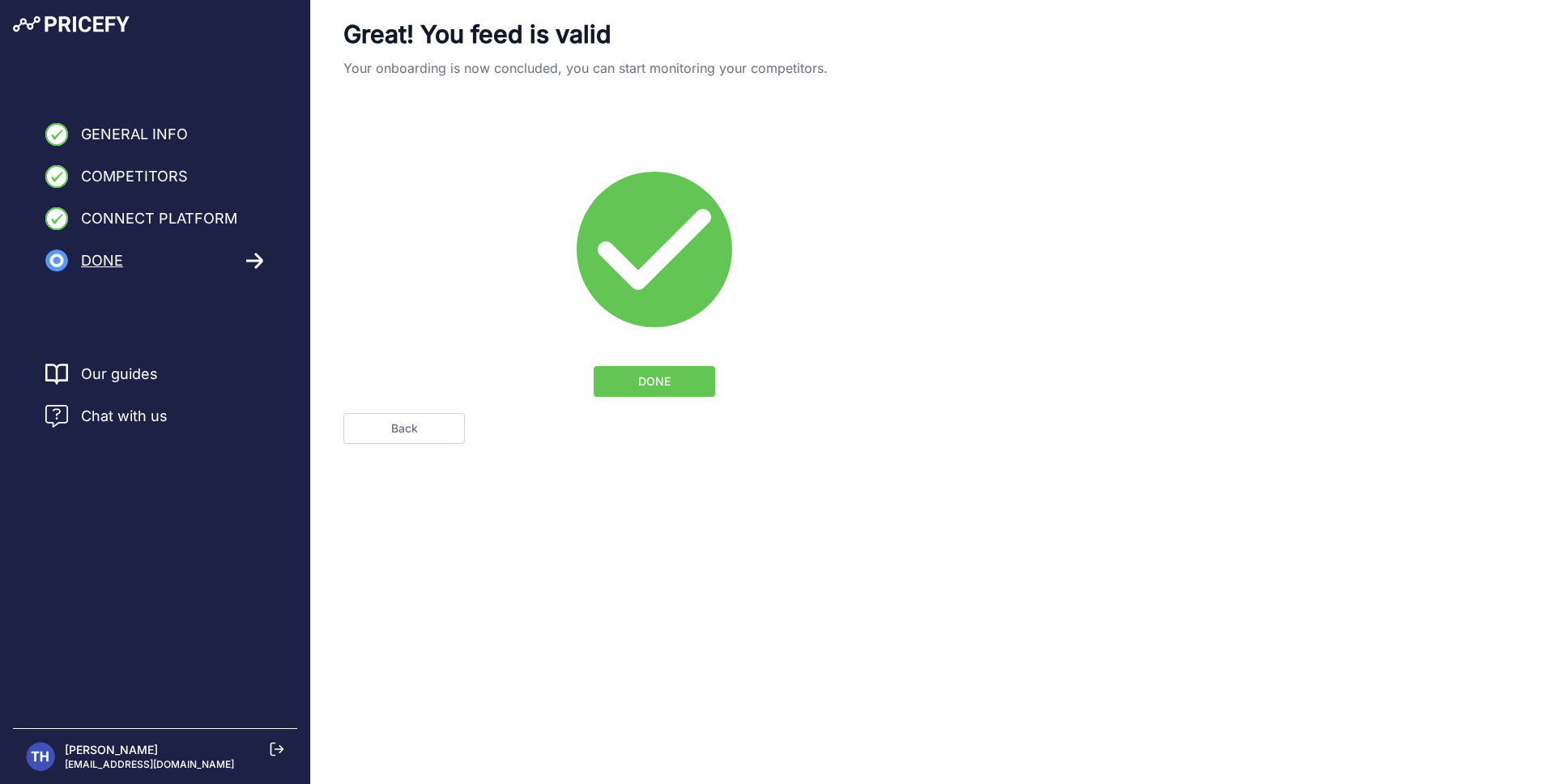
click at [677, 384] on button "DONE" at bounding box center [654, 381] width 121 height 31
